Goal: Transaction & Acquisition: Purchase product/service

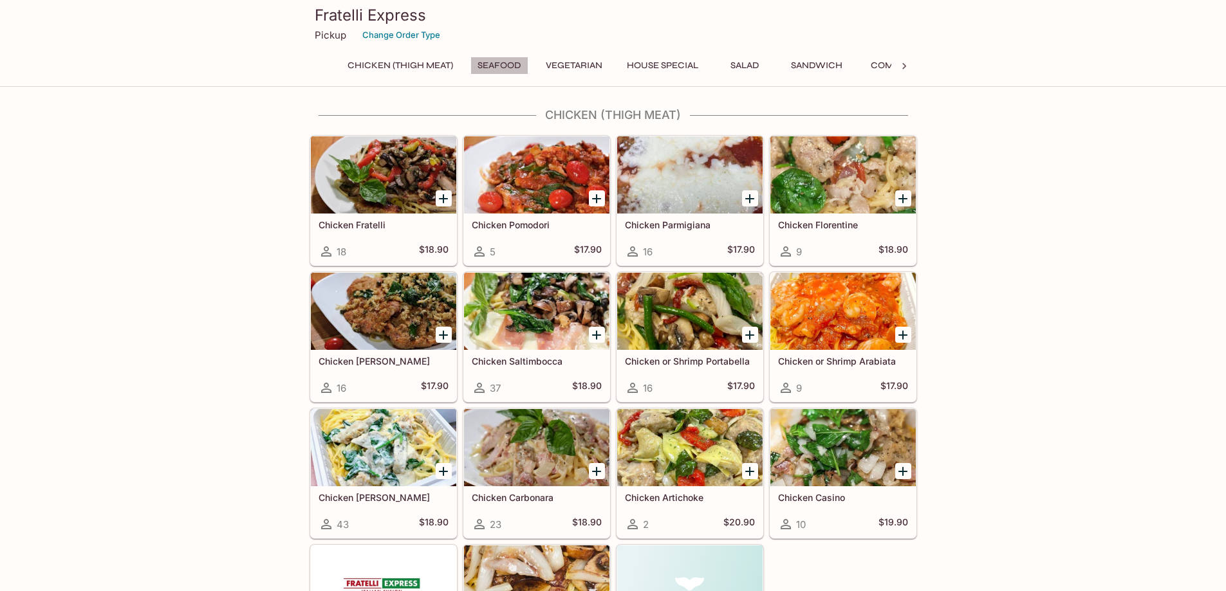
click at [506, 67] on button "Seafood" at bounding box center [499, 66] width 58 height 18
click at [319, 62] on icon at bounding box center [322, 66] width 13 height 13
click at [319, 62] on div "Chicken (Thigh Meat) Seafood Vegetarian House Special Salad Sandwich Combo Side…" at bounding box center [614, 70] width 608 height 26
click at [497, 64] on button "Seafood" at bounding box center [499, 66] width 58 height 18
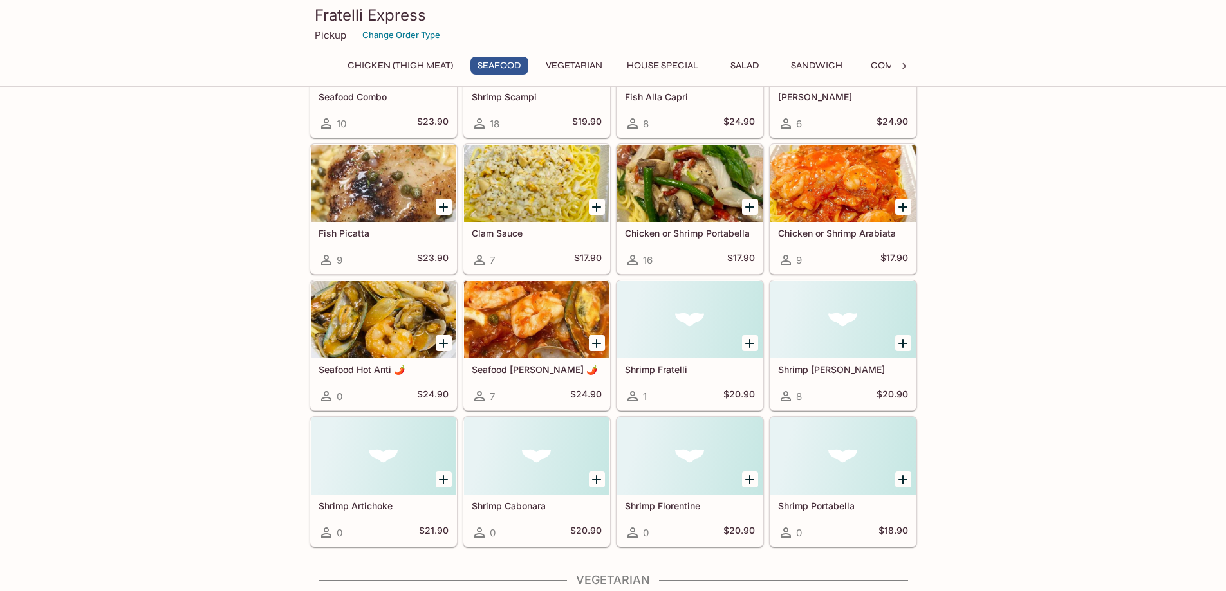
scroll to position [721, 0]
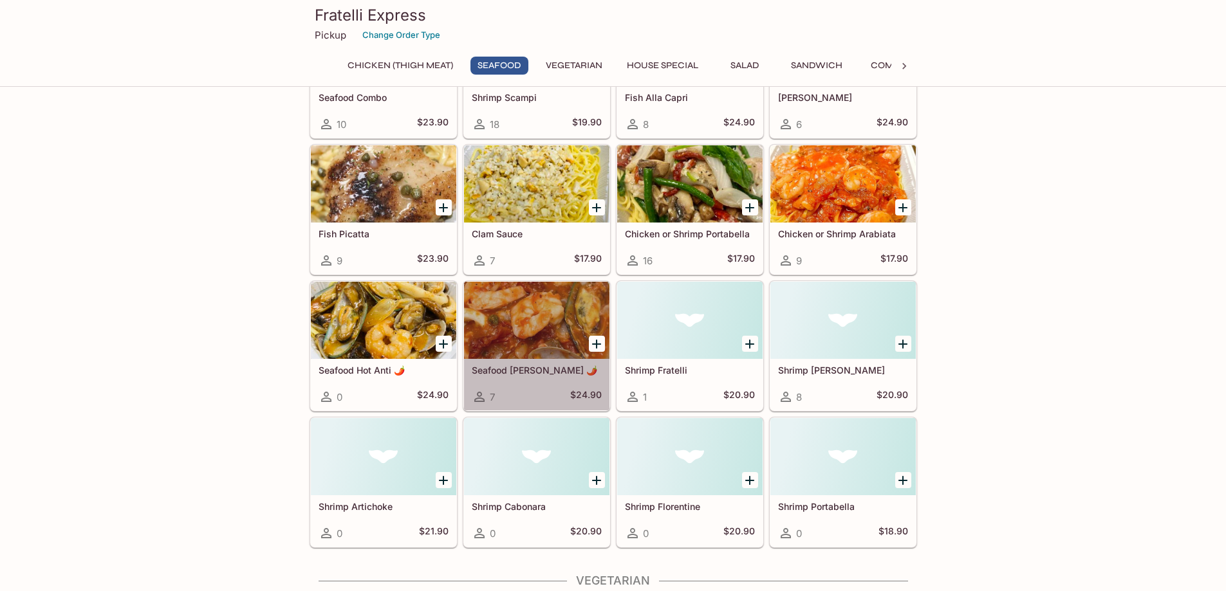
click at [550, 313] on div at bounding box center [536, 320] width 145 height 77
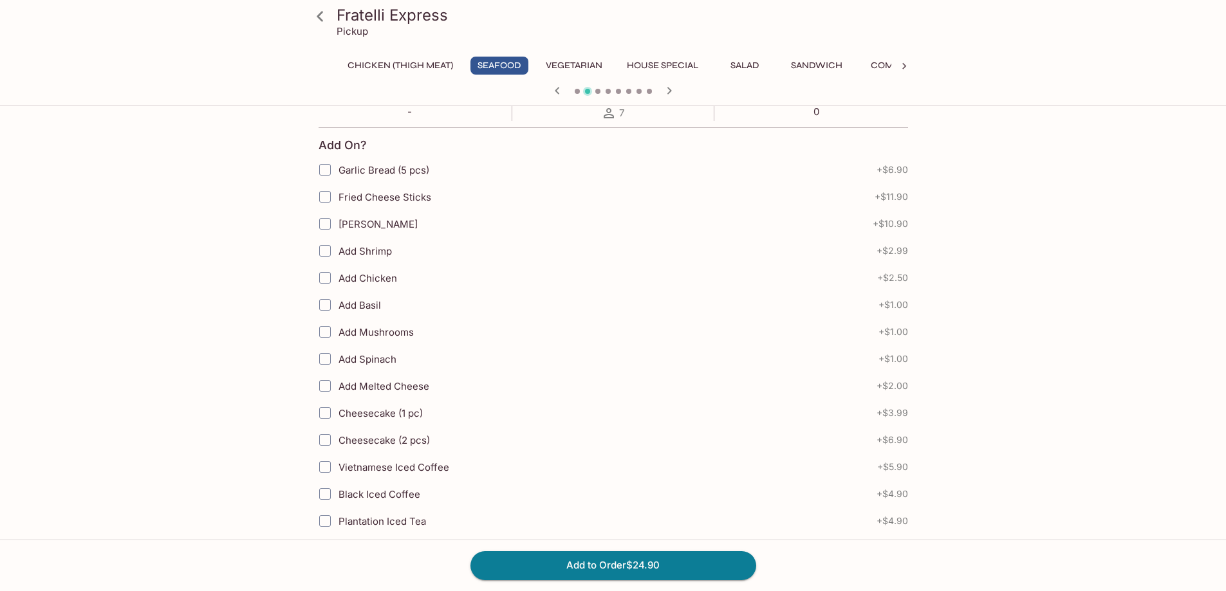
scroll to position [243, 0]
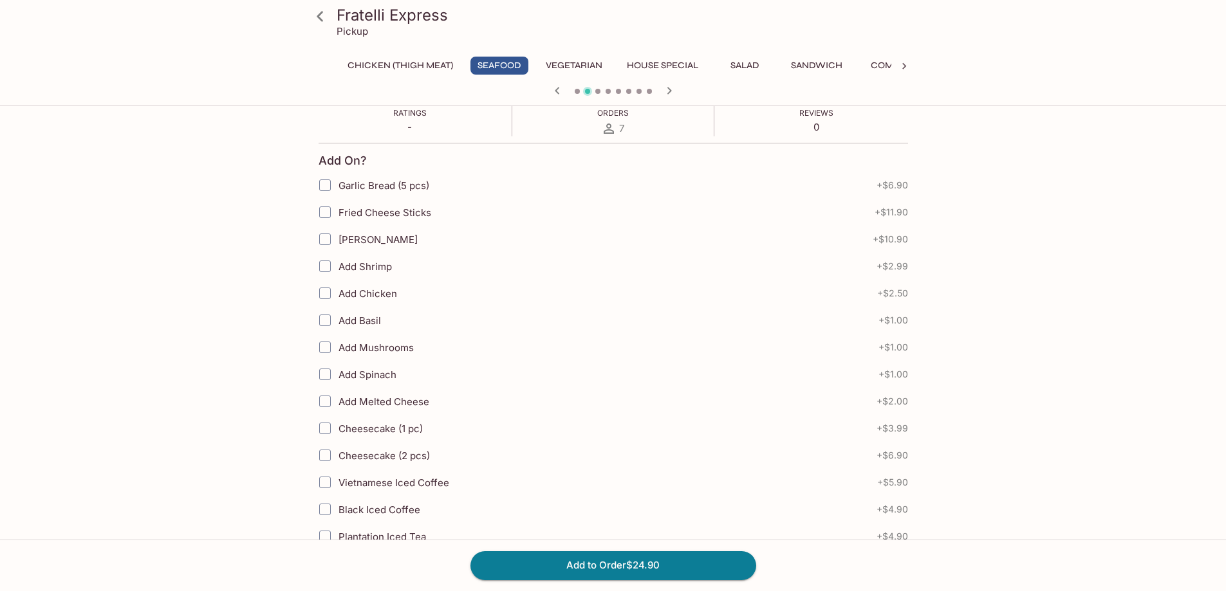
click at [571, 64] on button "Vegetarian" at bounding box center [574, 66] width 71 height 18
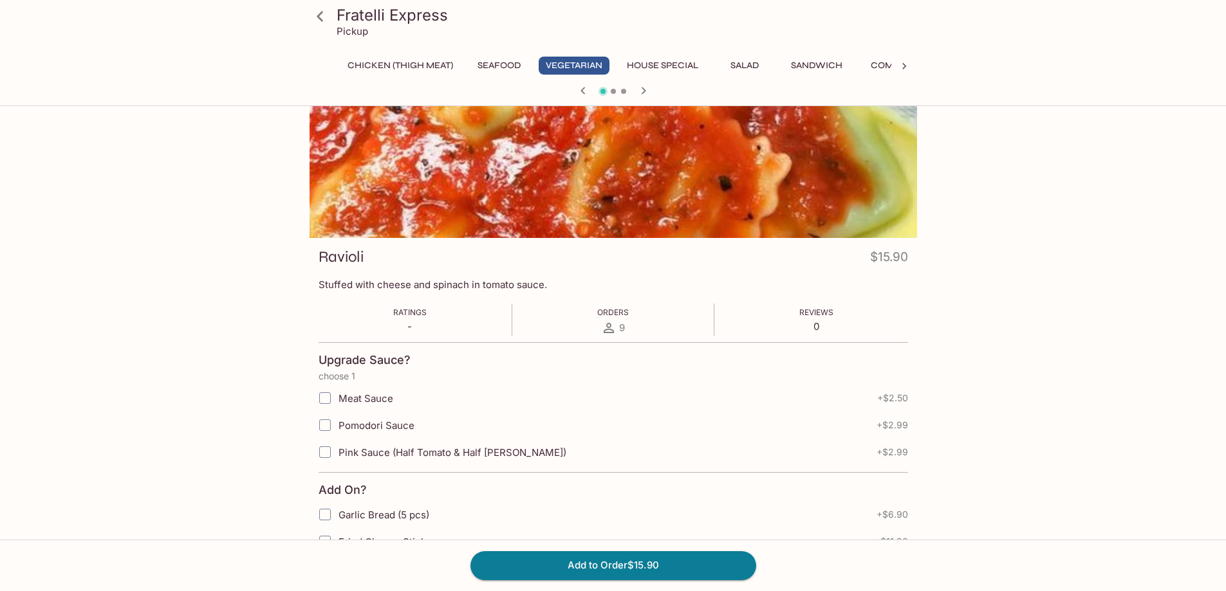
scroll to position [0, 0]
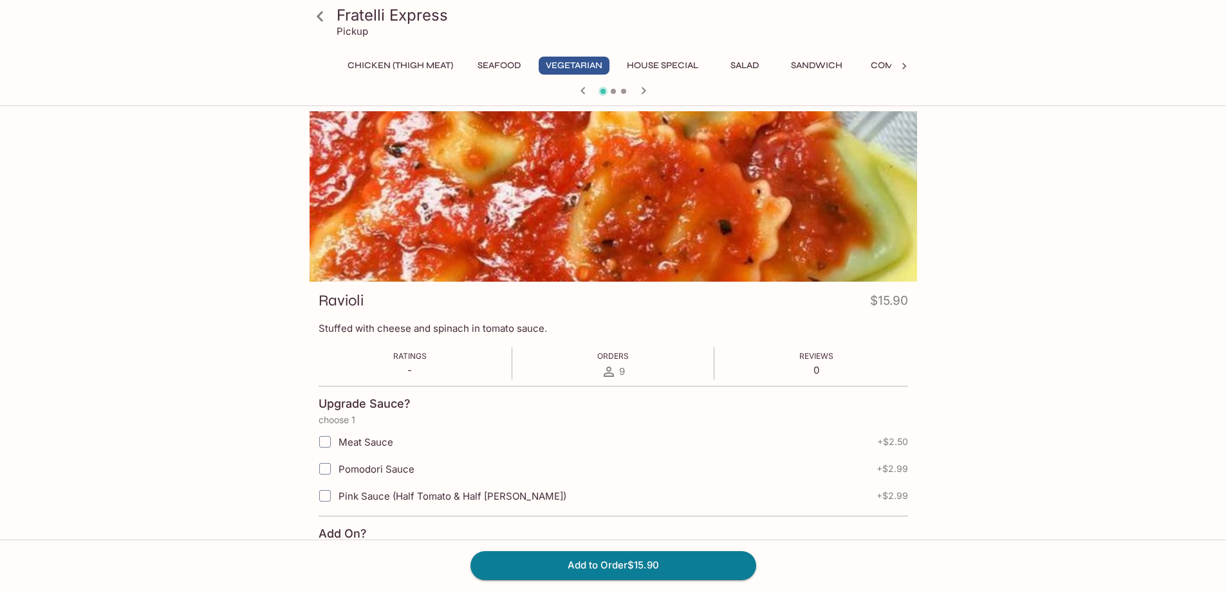
click at [1133, 263] on div "Fratelli Express Pickup Chicken (Thigh Meat) Seafood Vegetarian House Special S…" at bounding box center [613, 406] width 1226 height 591
click at [433, 499] on span "Pink Sauce (Half Tomato & Half [PERSON_NAME])" at bounding box center [453, 496] width 228 height 12
click at [321, 496] on input "Pink Sauce (Half Tomato & Half [PERSON_NAME])" at bounding box center [325, 496] width 26 height 26
checkbox input "true"
